Goal: Transaction & Acquisition: Purchase product/service

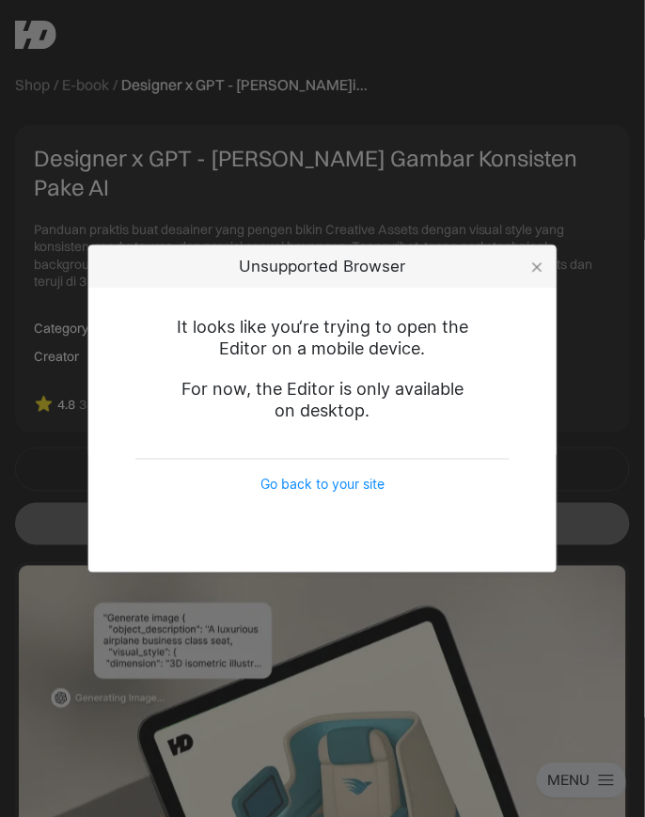
click at [348, 41] on div "Unsupported Browser It looks like you‘re trying to open the Editor on a mobile …" at bounding box center [322, 408] width 645 height 817
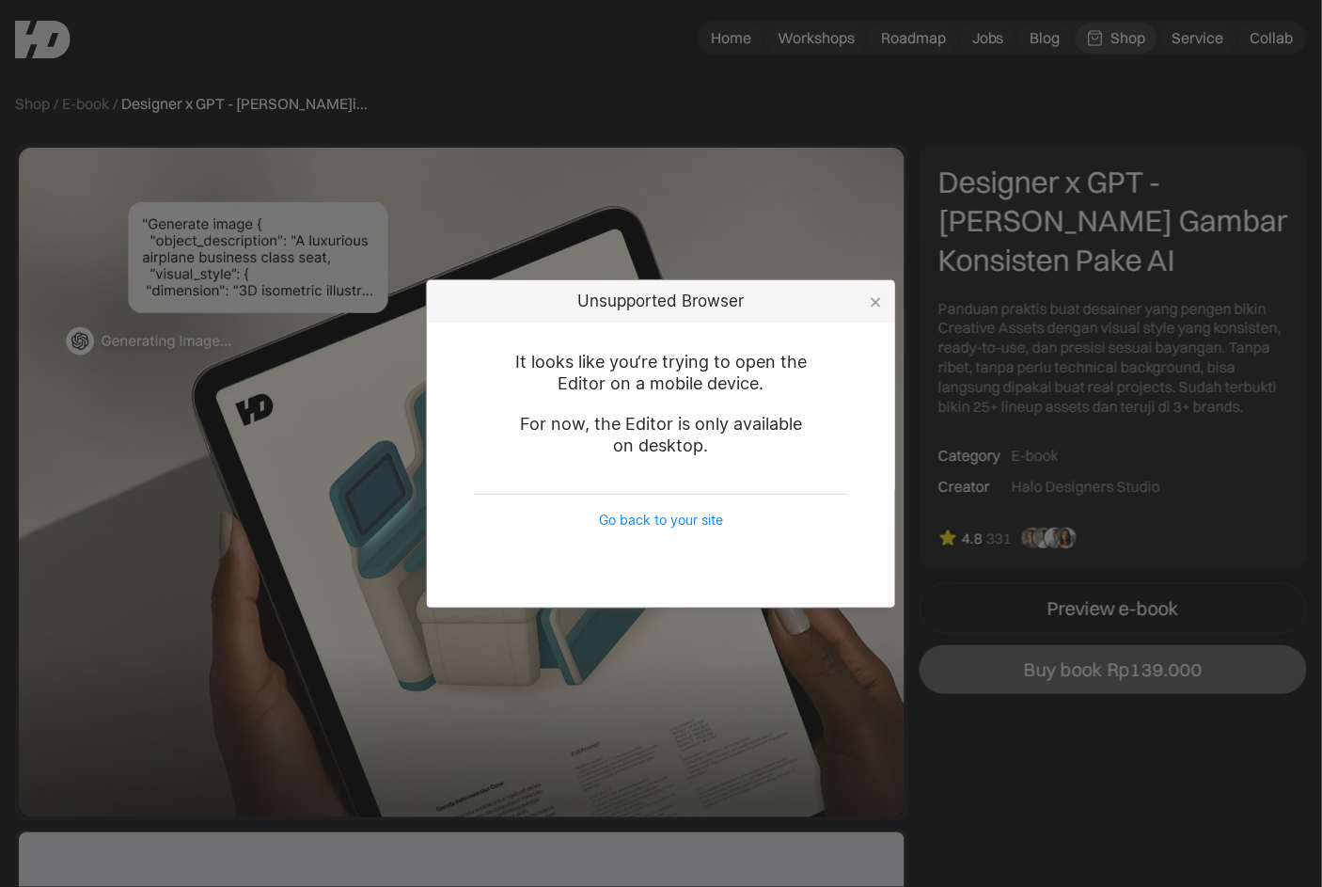
click at [644, 181] on div "Unsupported Browser It looks like you‘re trying to open the Editor on a mobile …" at bounding box center [661, 443] width 1322 height 887
click at [644, 300] on div at bounding box center [876, 302] width 10 height 10
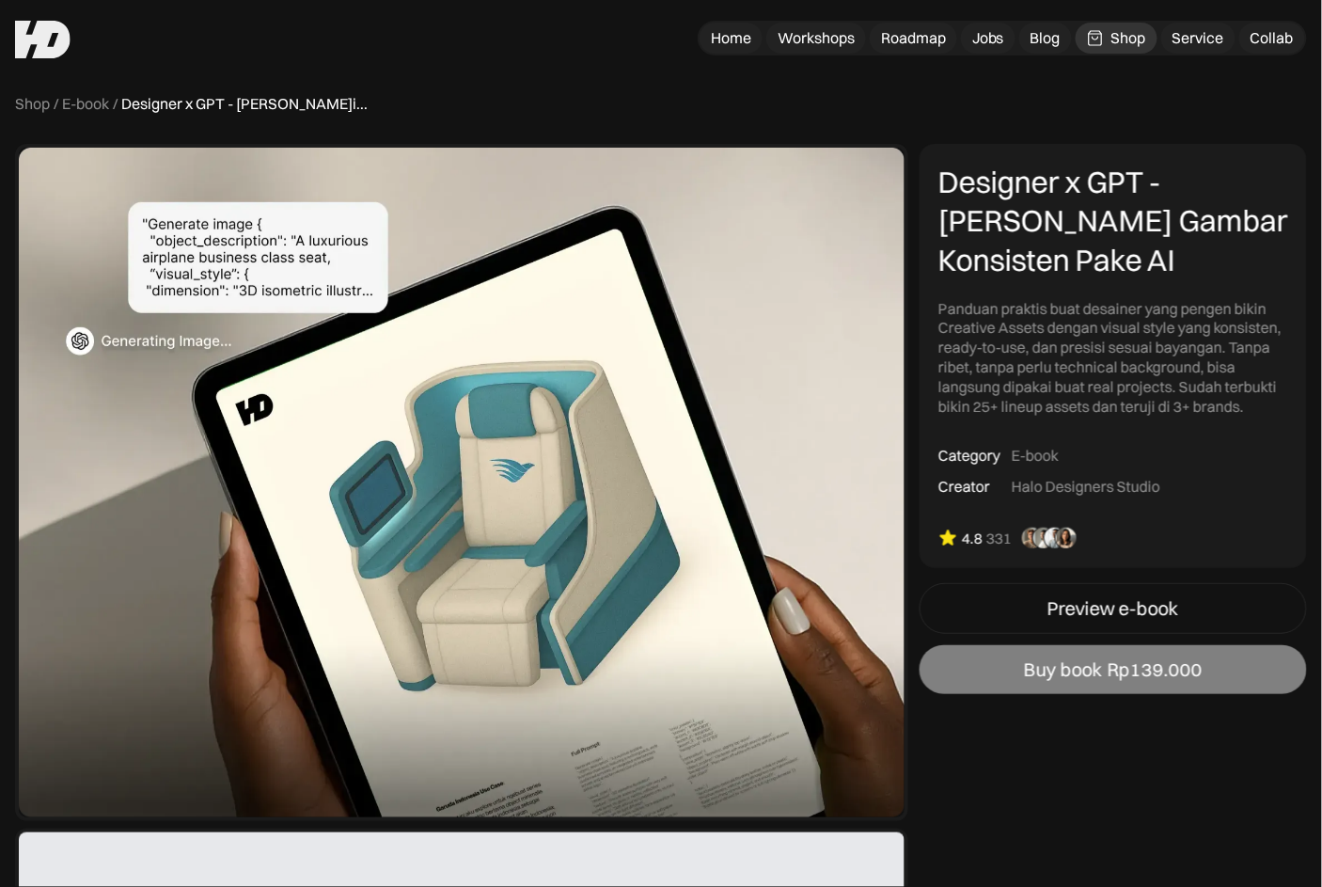
click at [644, 685] on link "Buy book Rp139.000" at bounding box center [1112, 669] width 387 height 49
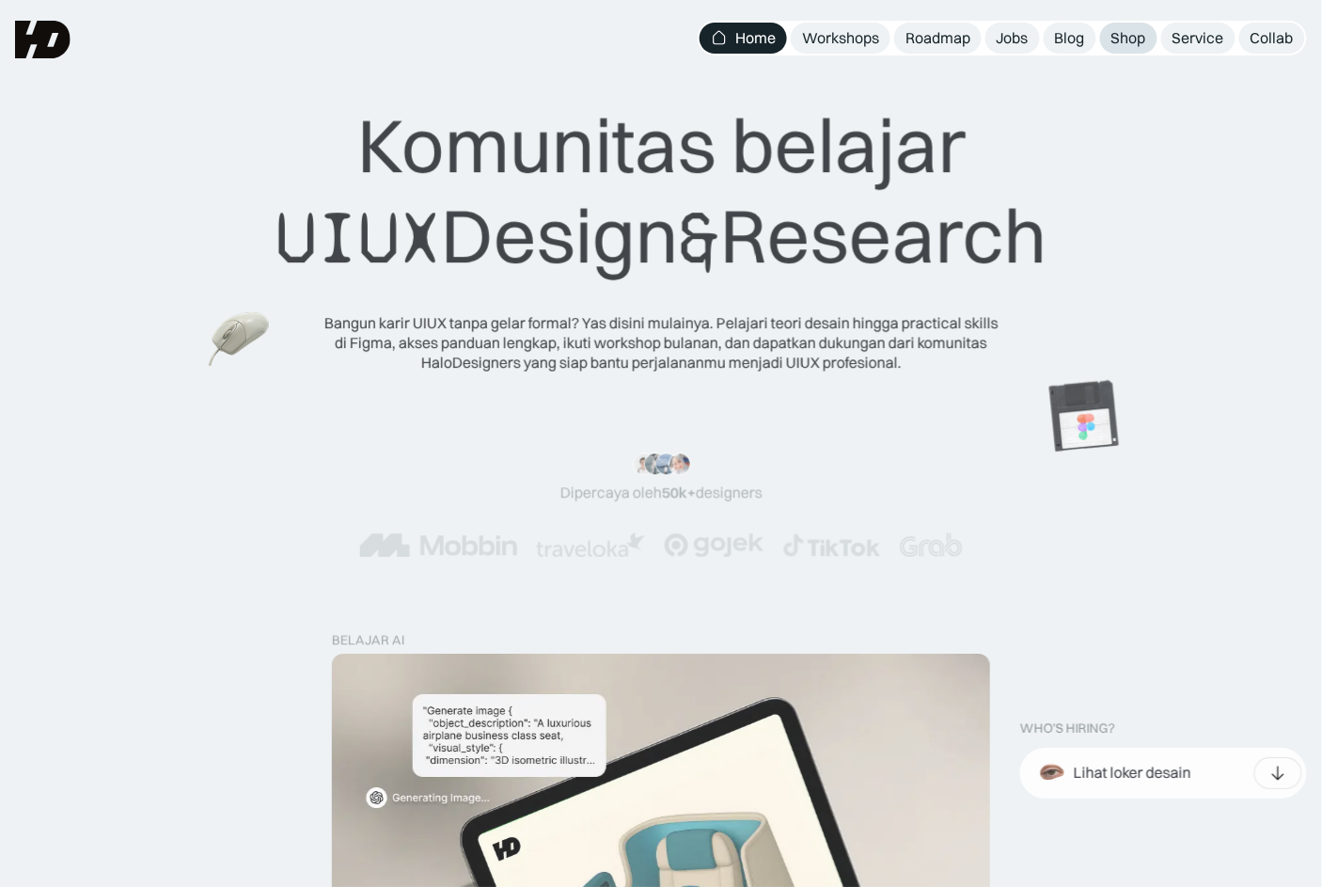
click at [1130, 36] on div "Shop" at bounding box center [1128, 38] width 35 height 20
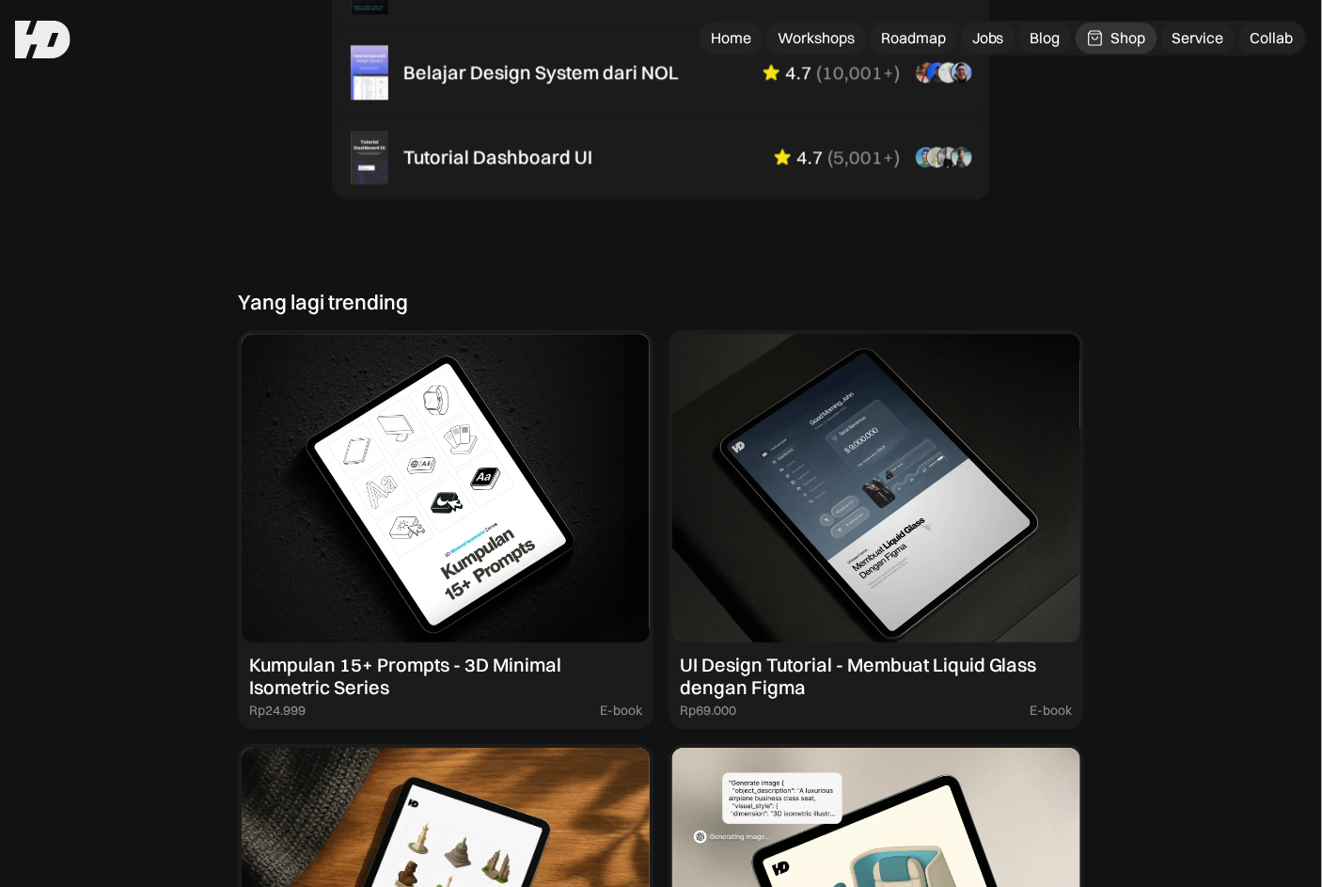
scroll to position [1405, 0]
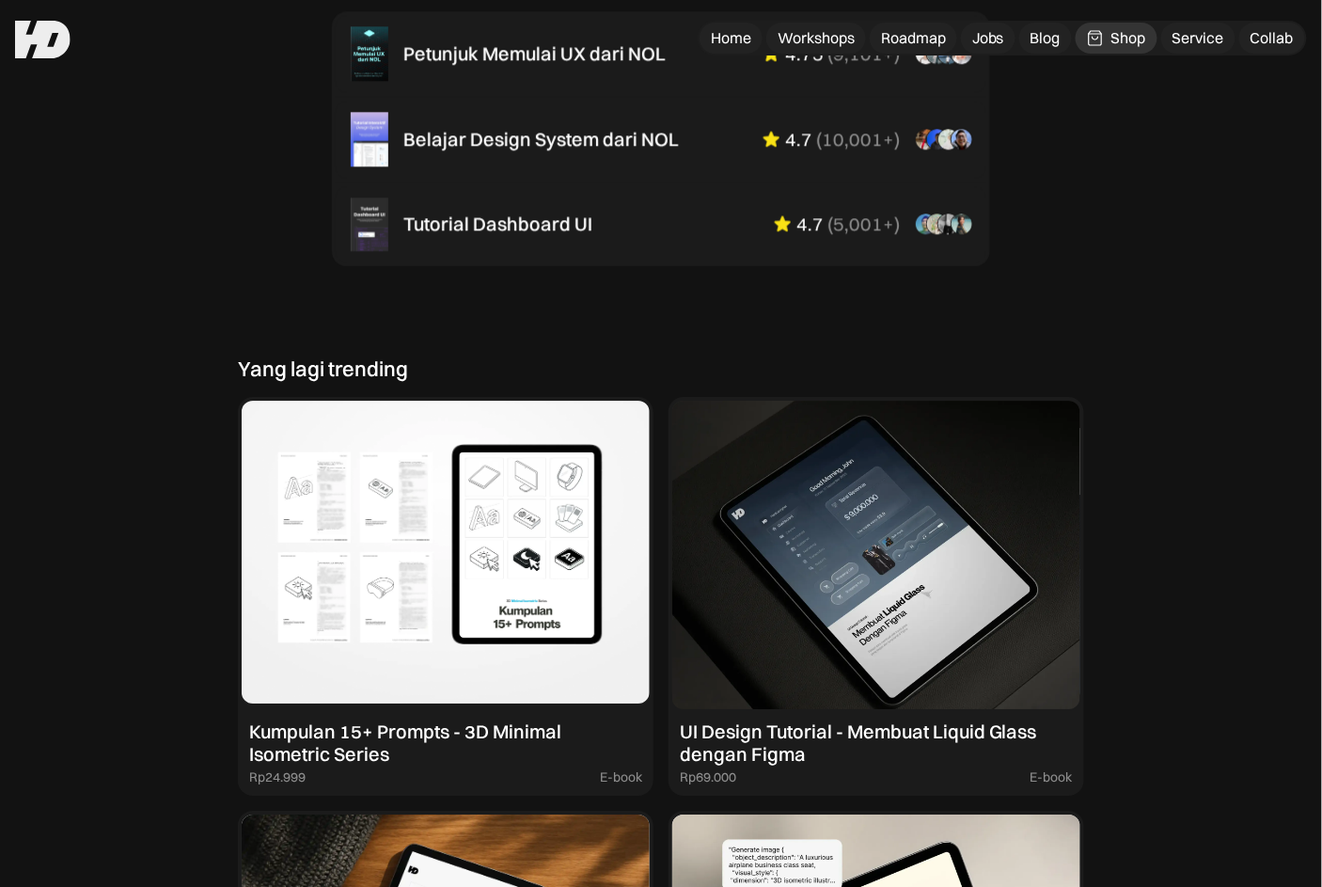
click at [448, 624] on img at bounding box center [446, 555] width 408 height 308
